Goal: Find specific page/section: Find specific page/section

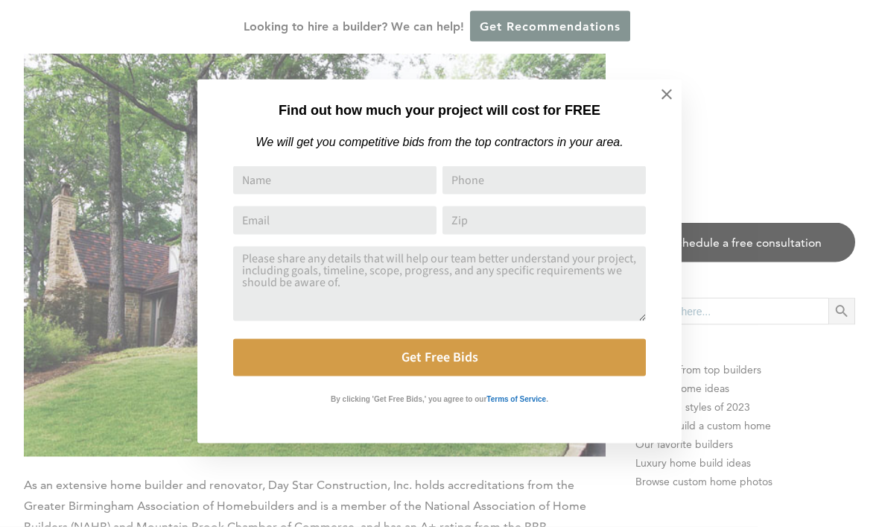
scroll to position [6423, 0]
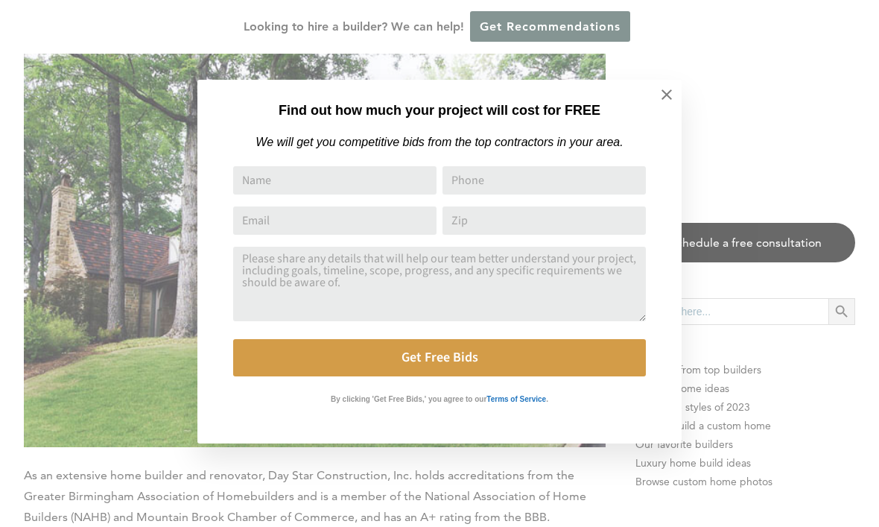
click at [667, 89] on icon at bounding box center [667, 94] width 16 height 16
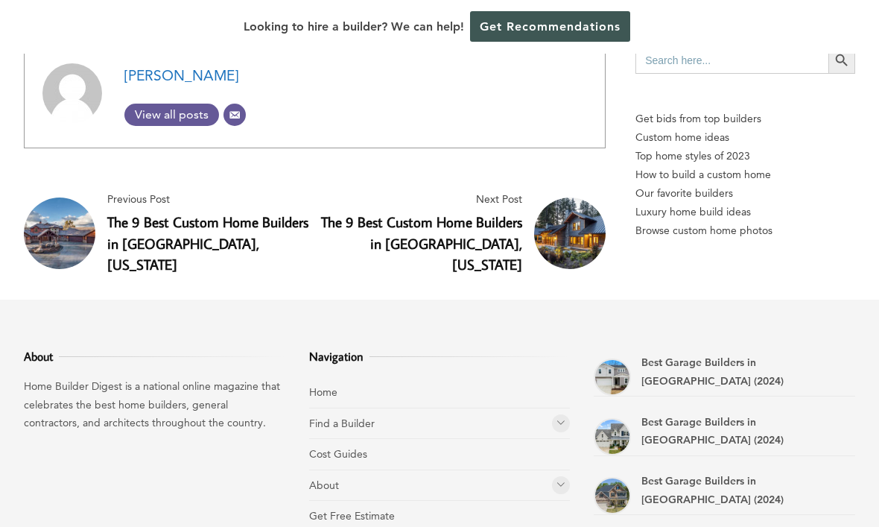
scroll to position [10424, 0]
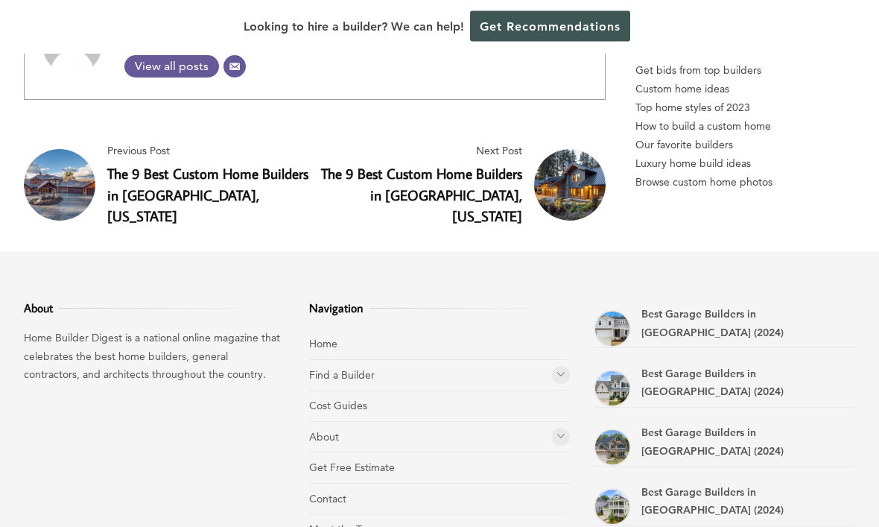
click at [361, 399] on link "Cost Guides" at bounding box center [338, 405] width 58 height 13
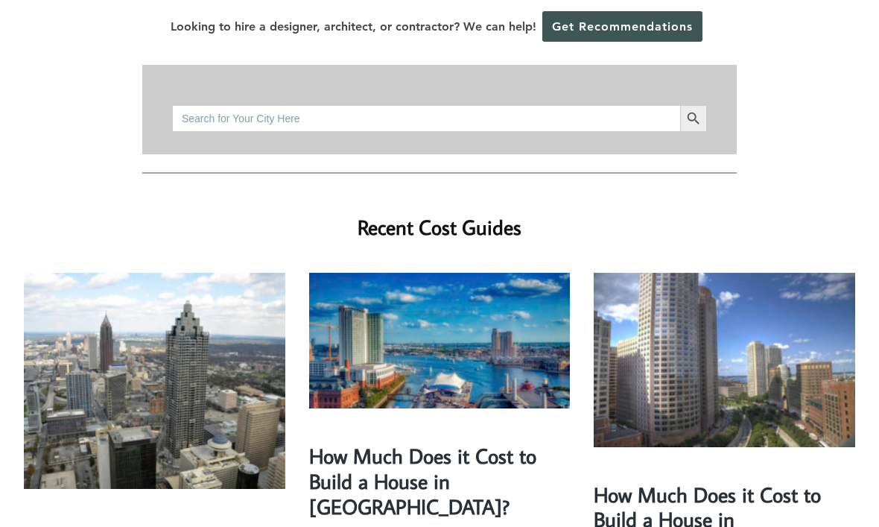
scroll to position [343, 0]
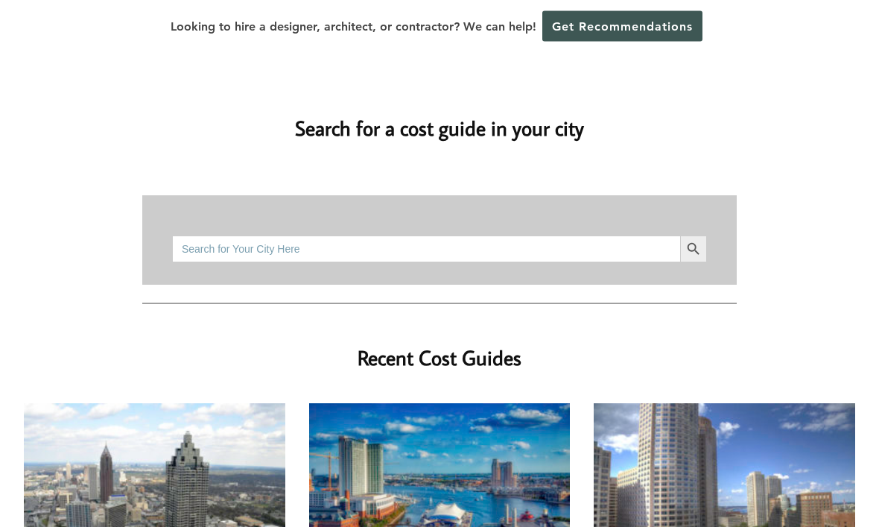
click at [305, 236] on input "Search for:" at bounding box center [426, 249] width 508 height 27
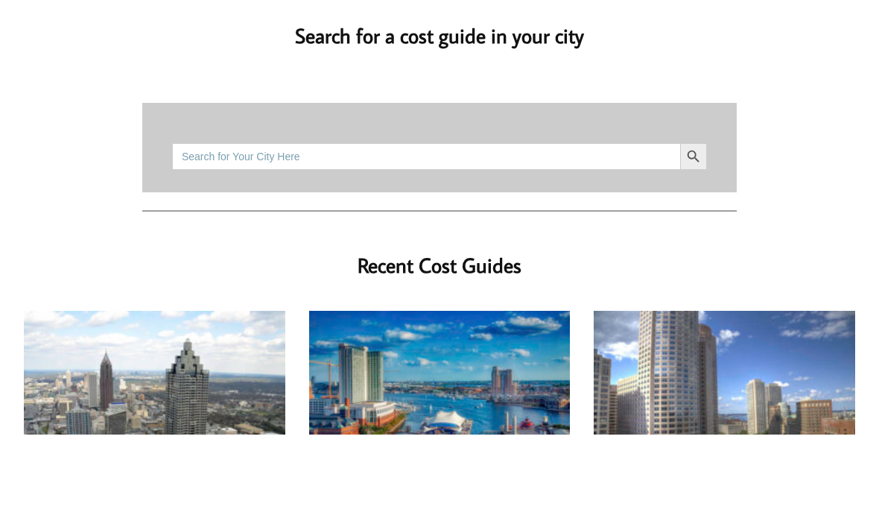
type input "4"
type input "35223"
click at [705, 236] on span "submit" at bounding box center [693, 249] width 27 height 27
